Goal: Find specific page/section: Find specific page/section

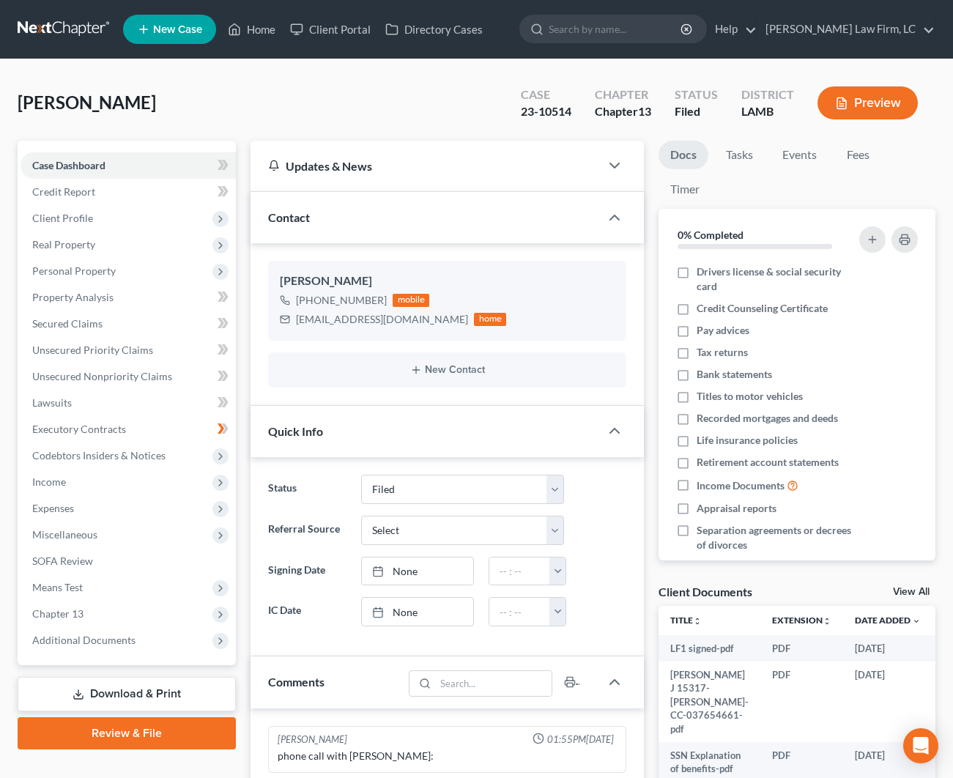
select select "2"
click at [253, 30] on link "Home" at bounding box center [251, 29] width 62 height 26
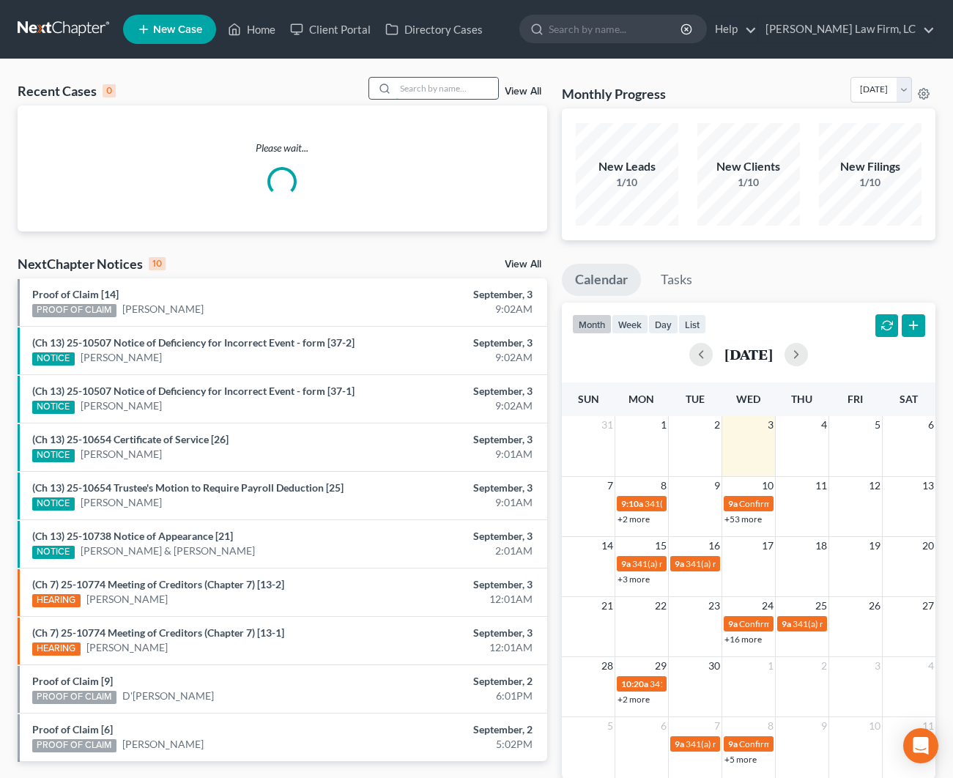
click at [413, 97] on input "search" at bounding box center [446, 88] width 103 height 21
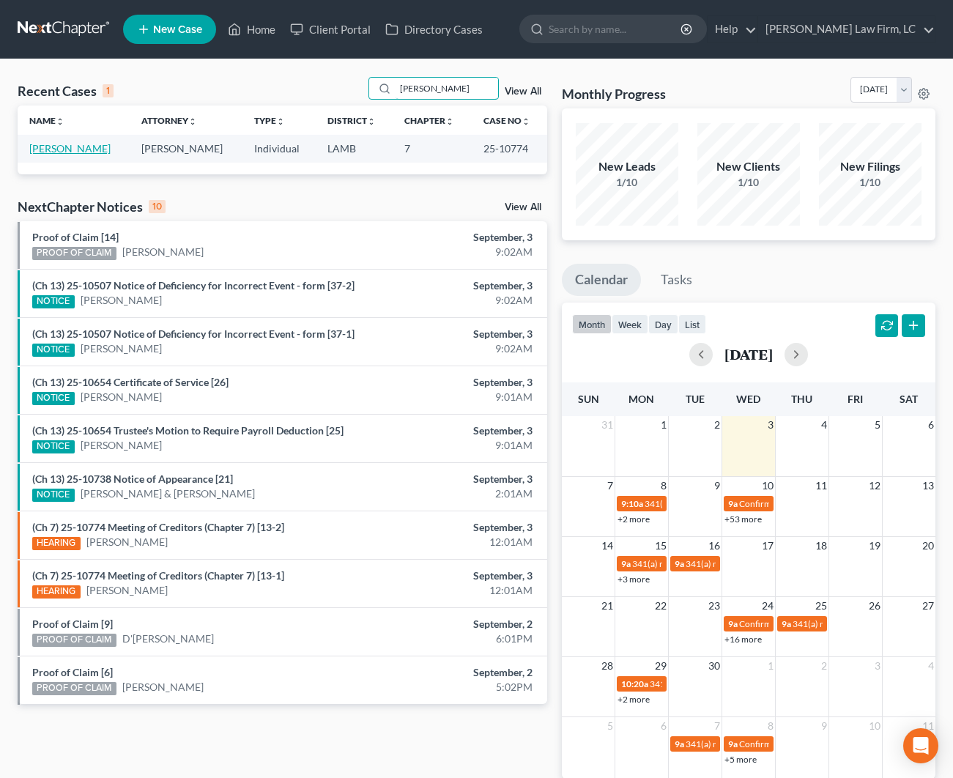
type input "[PERSON_NAME]"
click at [68, 144] on link "[PERSON_NAME]" at bounding box center [69, 148] width 81 height 12
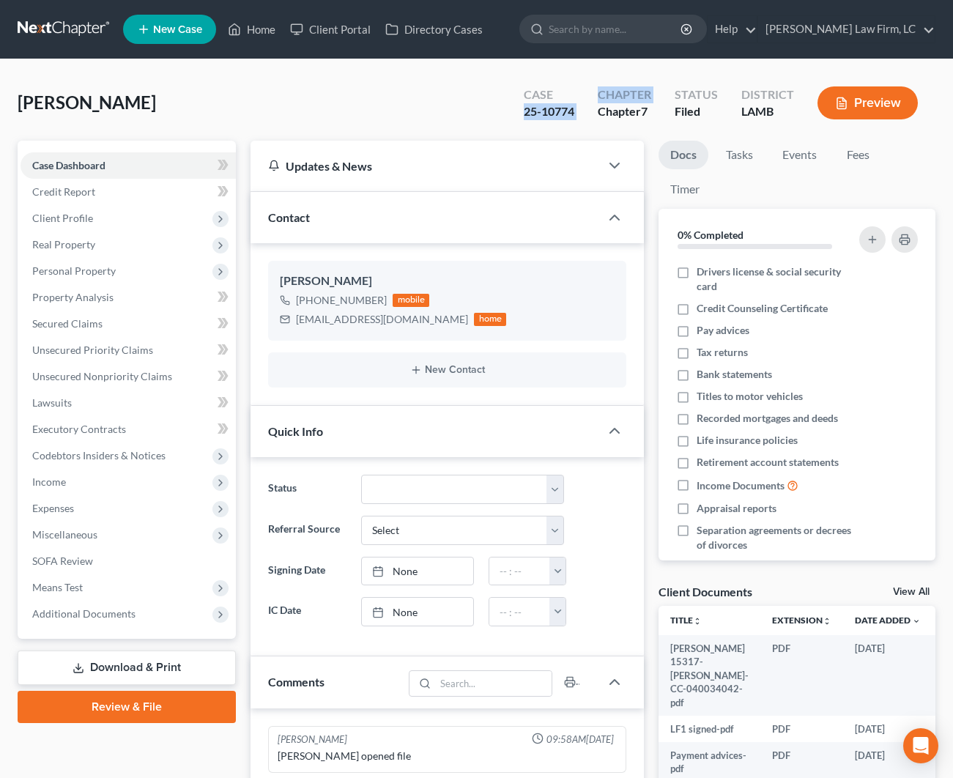
drag, startPoint x: 588, startPoint y: 114, endPoint x: 509, endPoint y: 115, distance: 79.1
click at [509, 115] on div "Case 25-10774 Chapter Chapter 7 Status Filed District [GEOGRAPHIC_DATA]" at bounding box center [720, 103] width 429 height 52
drag, startPoint x: 504, startPoint y: 113, endPoint x: 527, endPoint y: 111, distance: 23.5
click at [504, 113] on div "[PERSON_NAME] Upgraded Case 25-10774 Chapter Chapter 7 Status Filed District [G…" at bounding box center [477, 109] width 918 height 64
drag, startPoint x: 570, startPoint y: 113, endPoint x: 518, endPoint y: 115, distance: 51.3
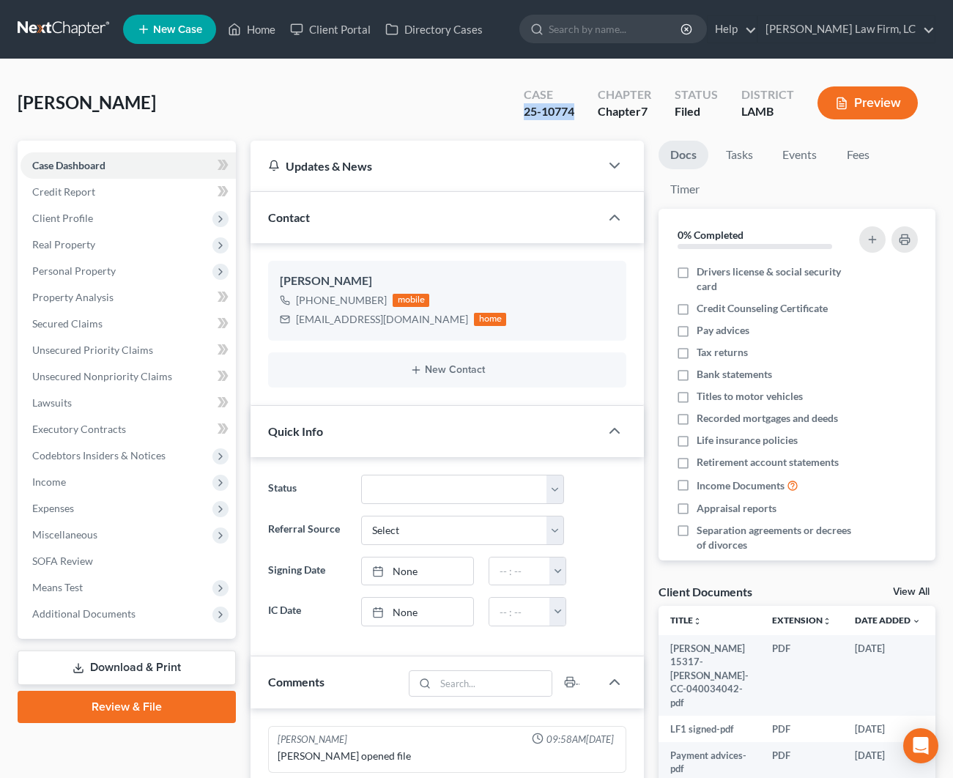
click at [518, 115] on div "Case 25-10774" at bounding box center [549, 104] width 74 height 43
copy div "25-10774"
